Goal: Transaction & Acquisition: Purchase product/service

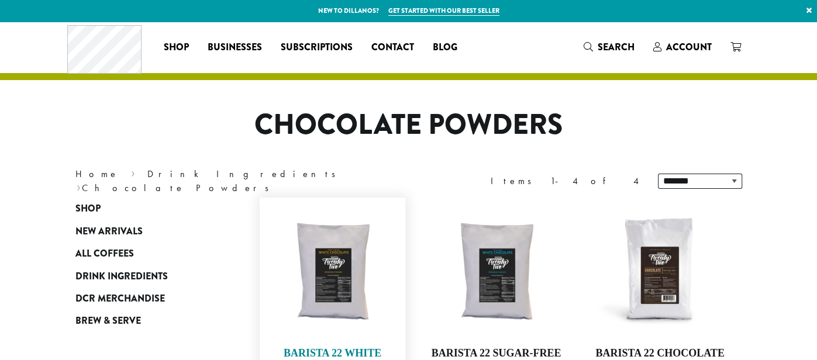
click at [341, 278] on img at bounding box center [332, 270] width 134 height 134
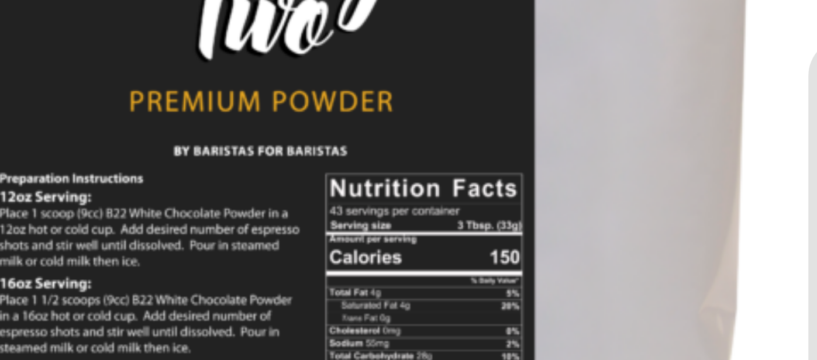
scroll to position [92, 0]
